Goal: Task Accomplishment & Management: Use online tool/utility

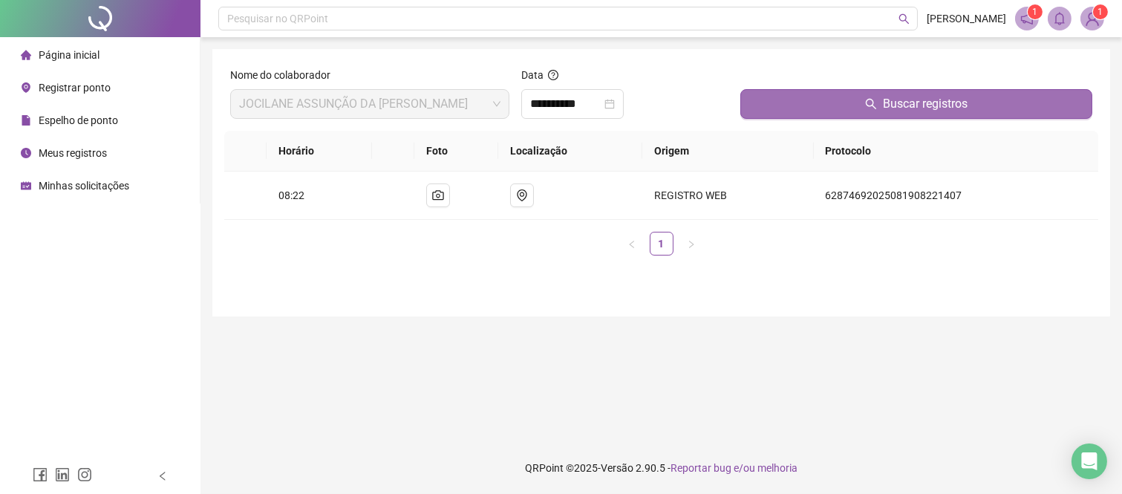
click at [765, 97] on button "Buscar registros" at bounding box center [917, 104] width 352 height 30
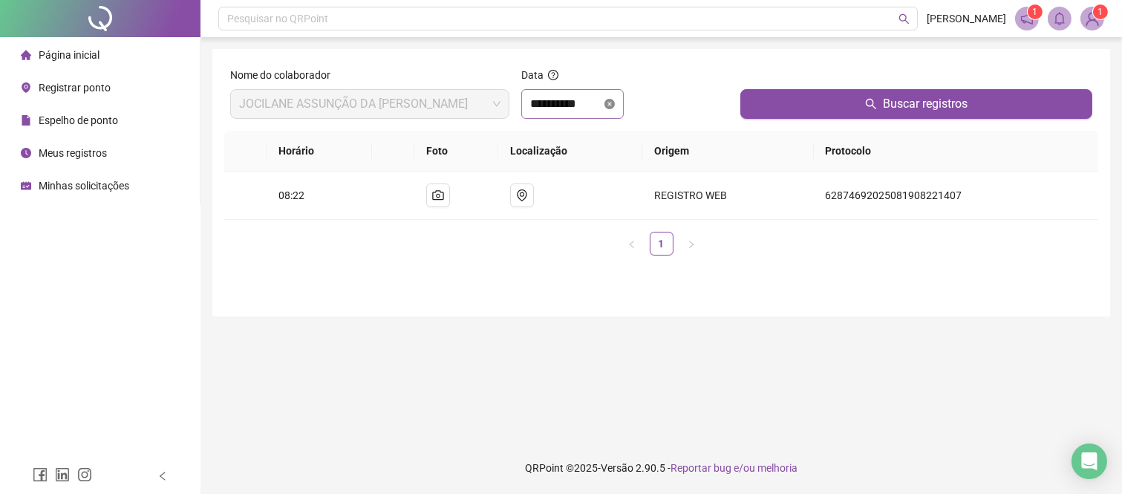
click at [615, 106] on icon "close-circle" at bounding box center [610, 104] width 10 height 10
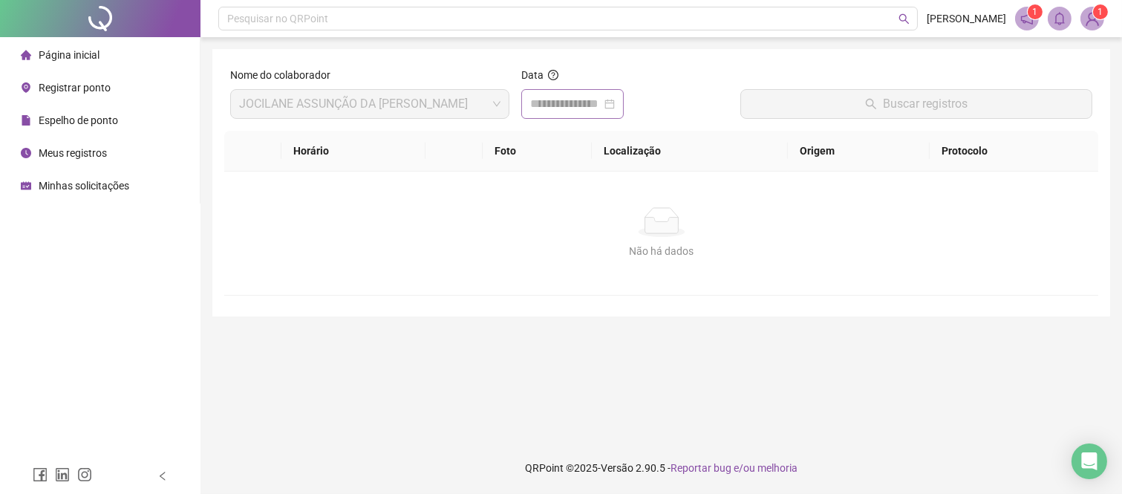
click at [615, 105] on div at bounding box center [572, 104] width 85 height 18
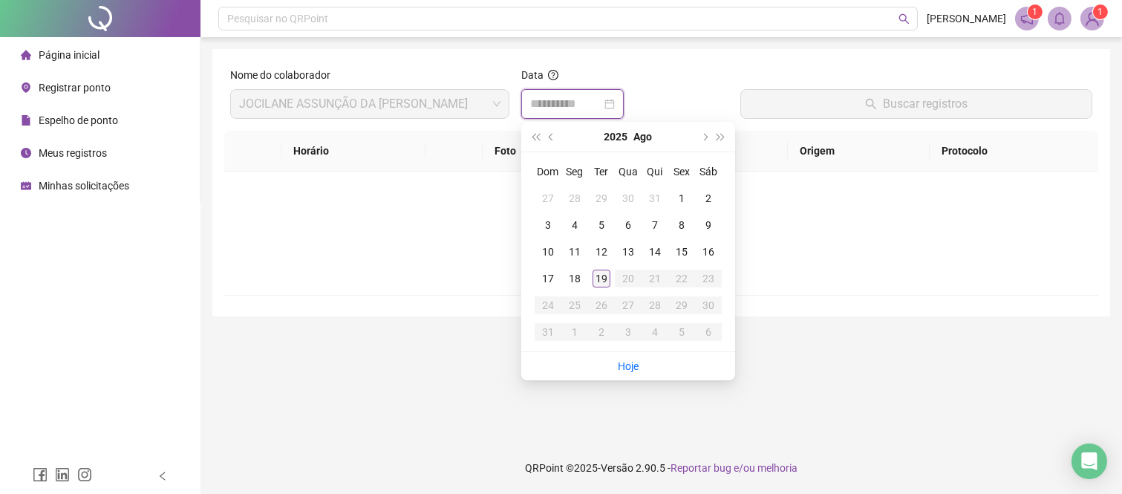
type input "**********"
click at [602, 273] on div "19" at bounding box center [602, 279] width 18 height 18
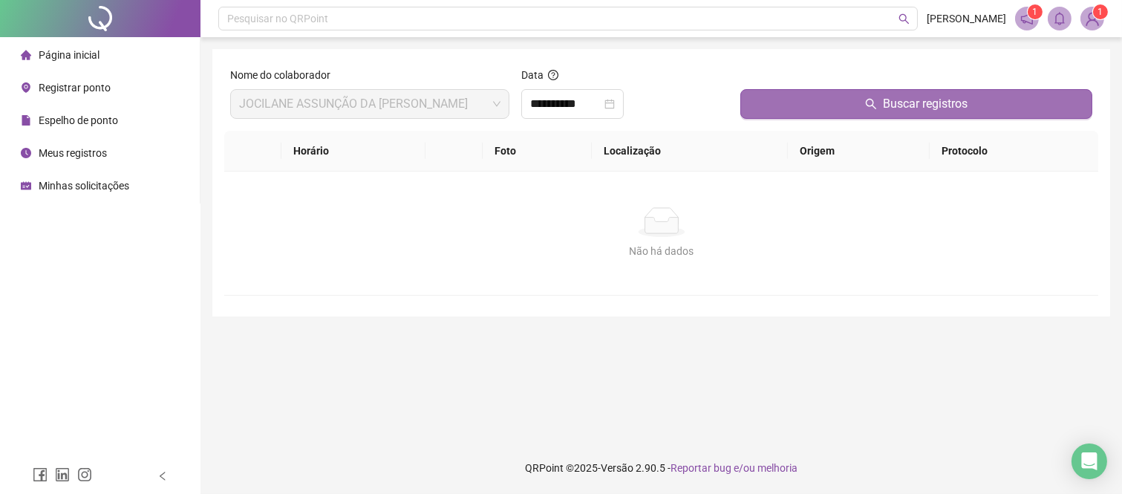
click at [792, 98] on button "Buscar registros" at bounding box center [917, 104] width 352 height 30
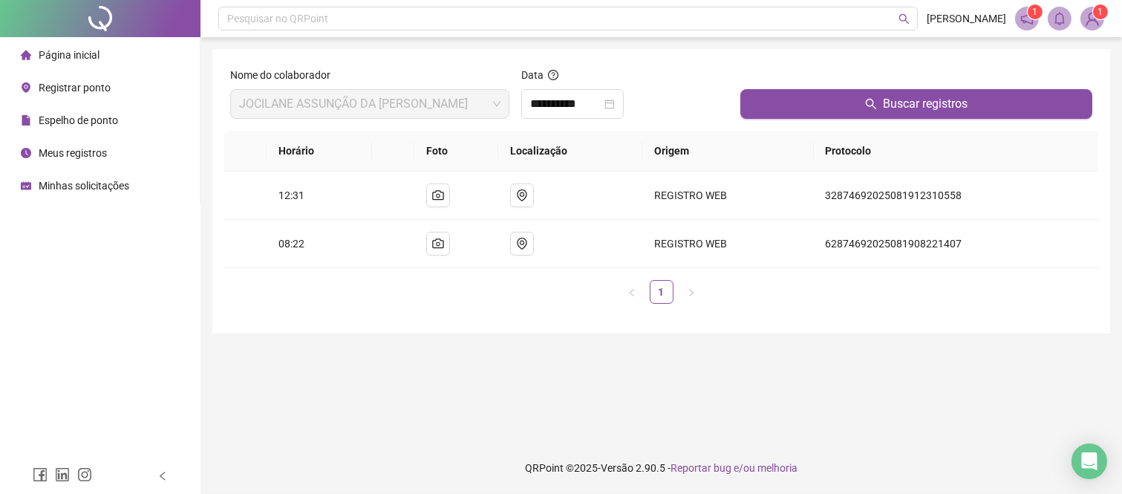
click at [71, 90] on span "Registrar ponto" at bounding box center [75, 88] width 72 height 12
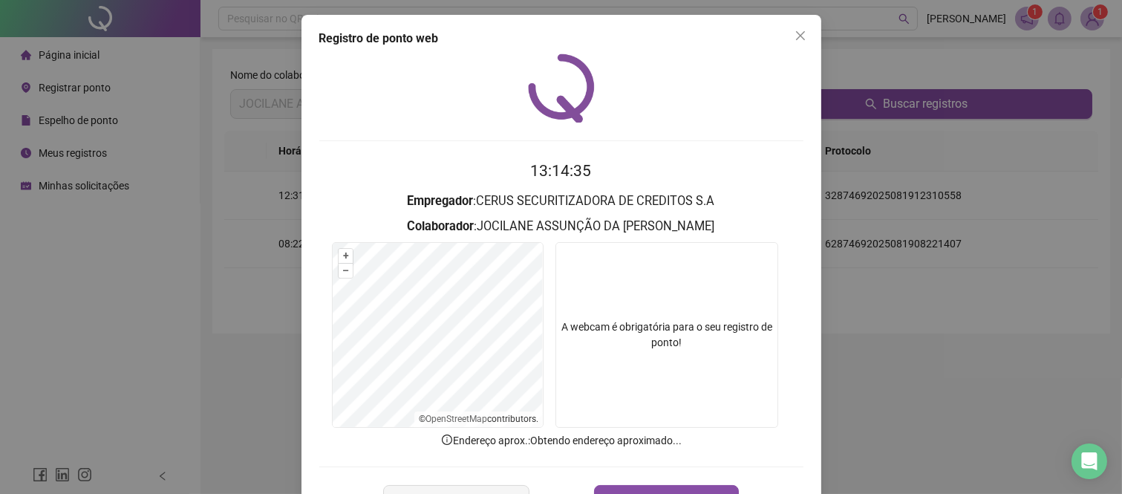
scroll to position [53, 0]
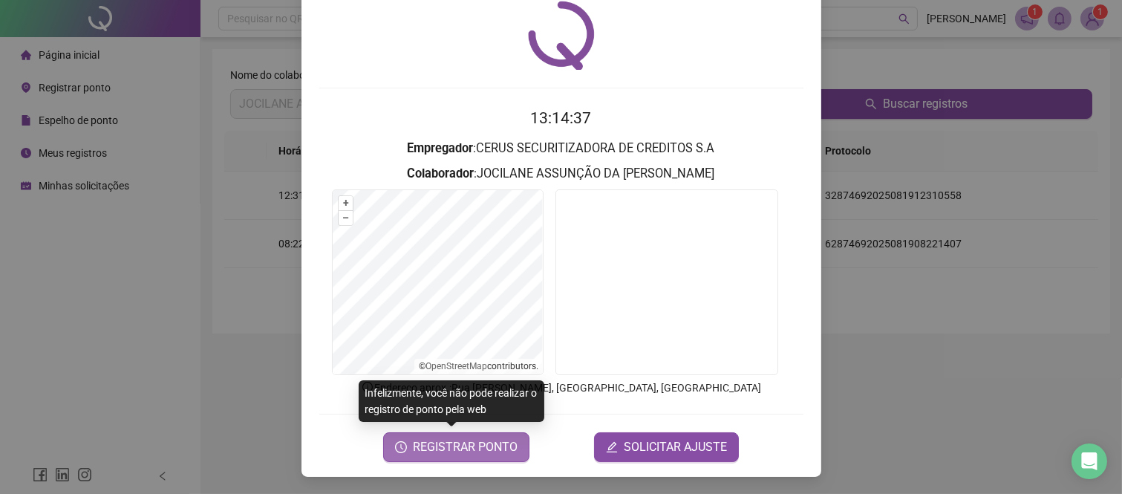
click at [476, 447] on span "REGISTRAR PONTO" at bounding box center [465, 447] width 105 height 18
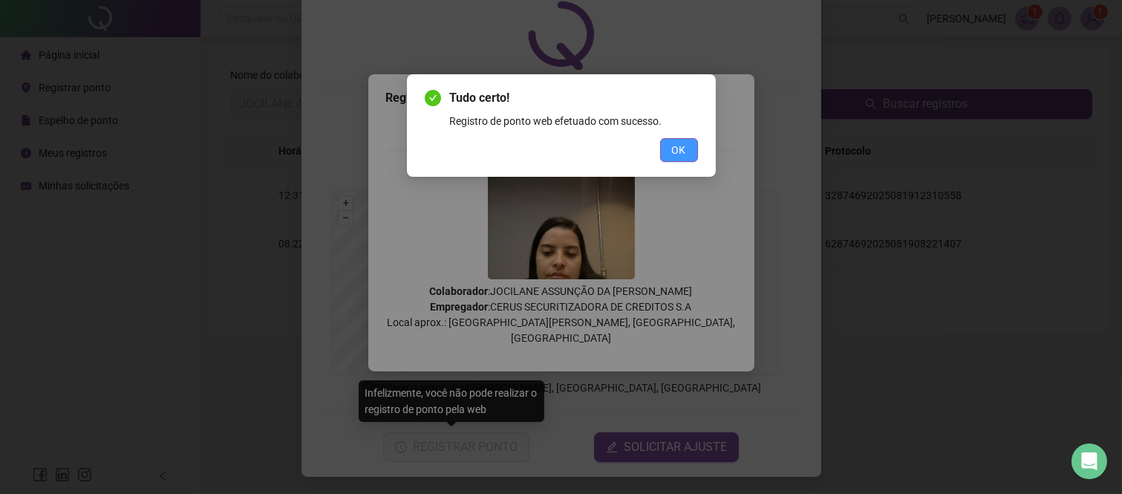
click at [689, 143] on button "OK" at bounding box center [679, 150] width 38 height 24
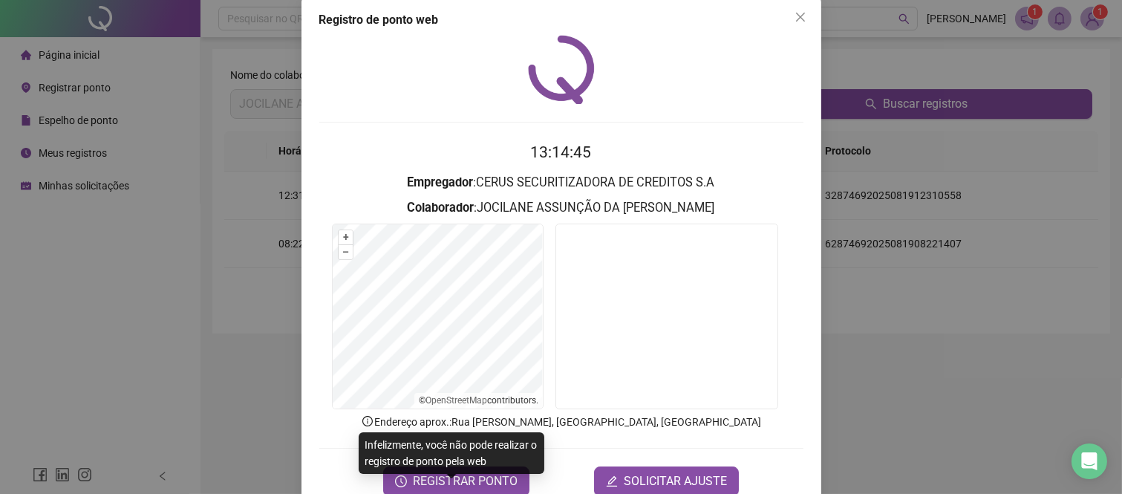
scroll to position [0, 0]
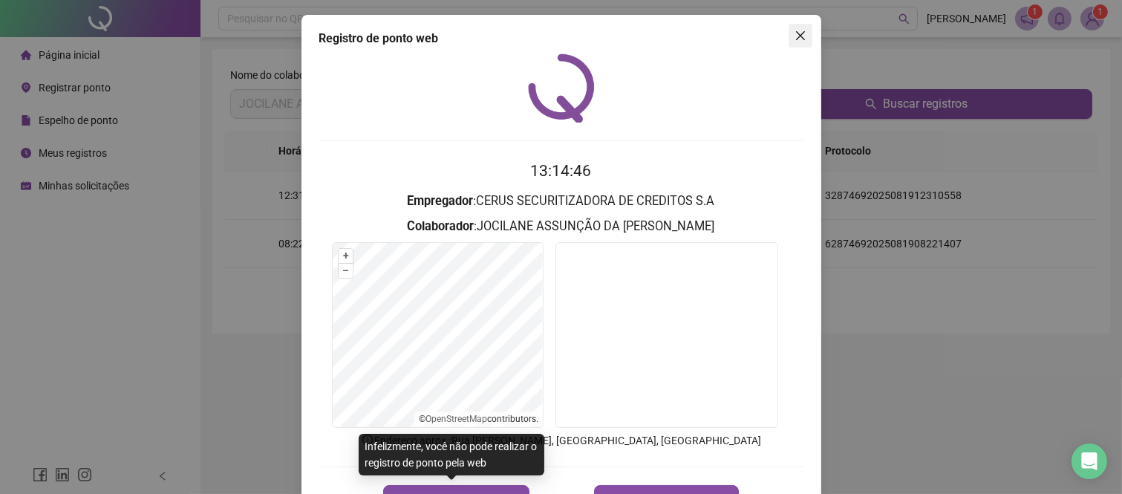
click at [797, 39] on icon "close" at bounding box center [799, 35] width 9 height 9
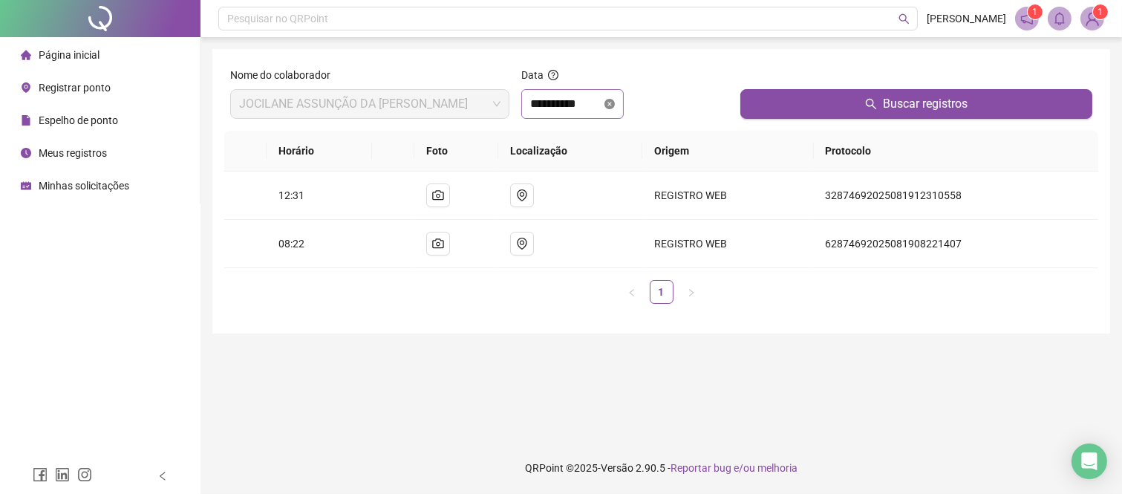
click at [615, 105] on icon "close-circle" at bounding box center [610, 104] width 10 height 10
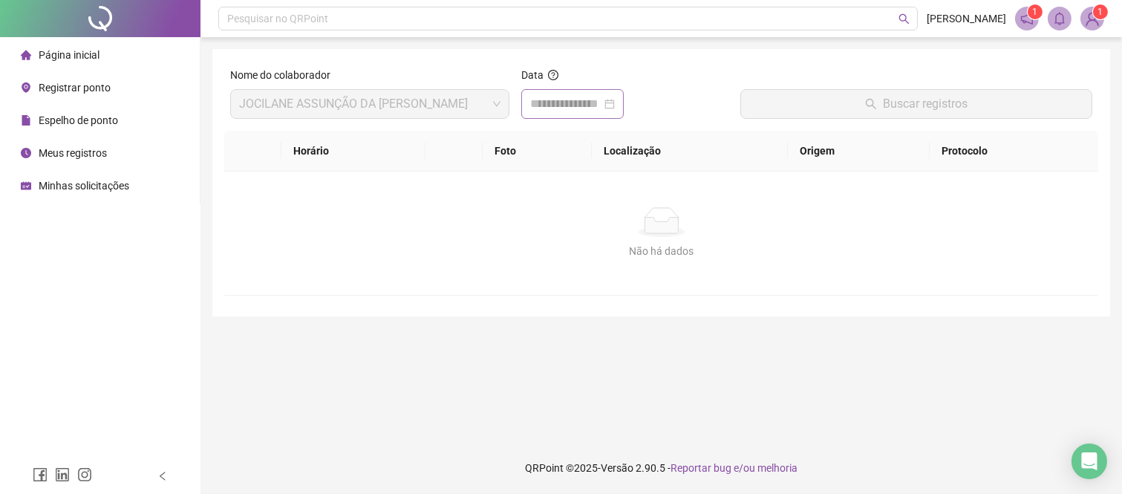
click at [615, 109] on div at bounding box center [572, 104] width 85 height 18
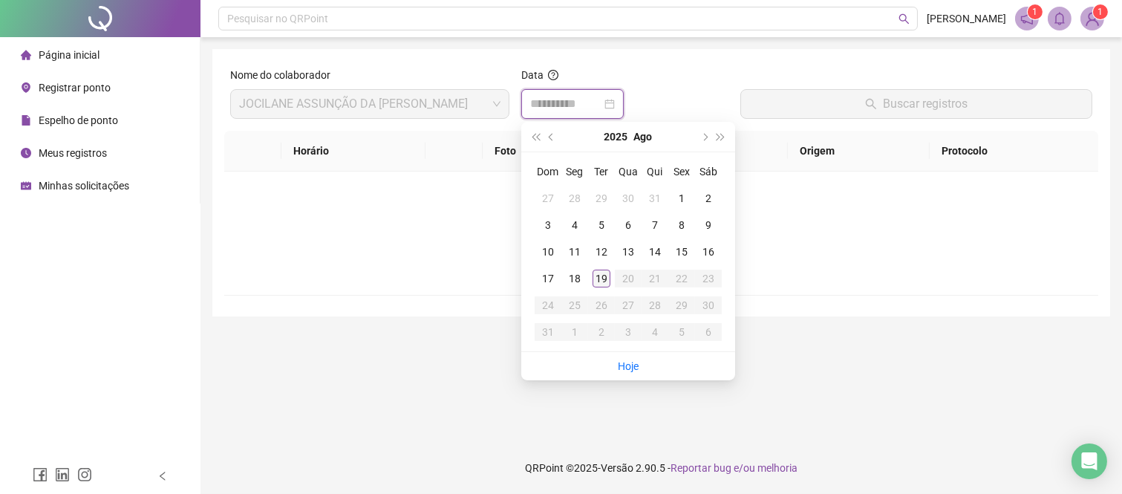
type input "**********"
click at [602, 277] on div "19" at bounding box center [602, 279] width 18 height 18
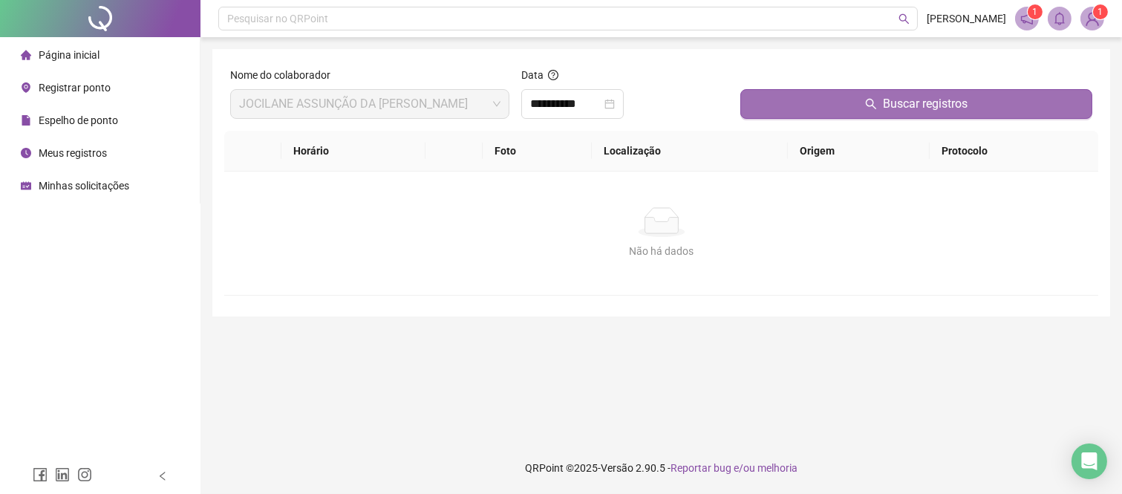
click at [842, 101] on button "Buscar registros" at bounding box center [917, 104] width 352 height 30
